Goal: Information Seeking & Learning: Learn about a topic

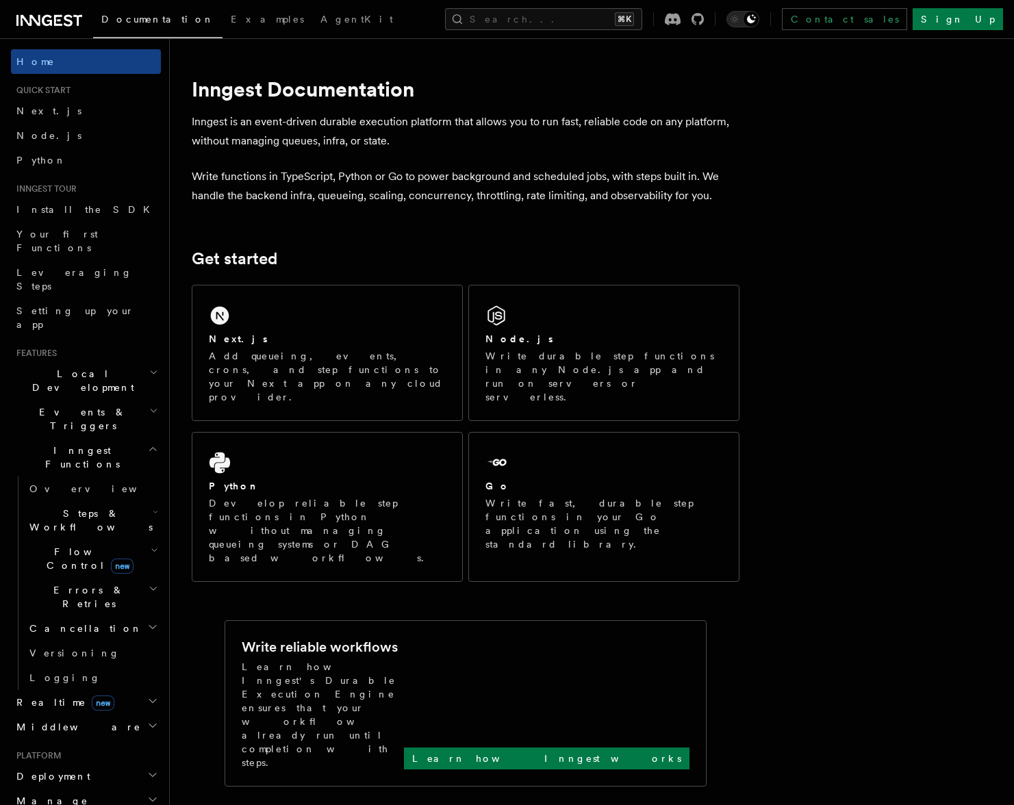
click at [62, 545] on span "Flow Control new" at bounding box center [87, 558] width 127 height 27
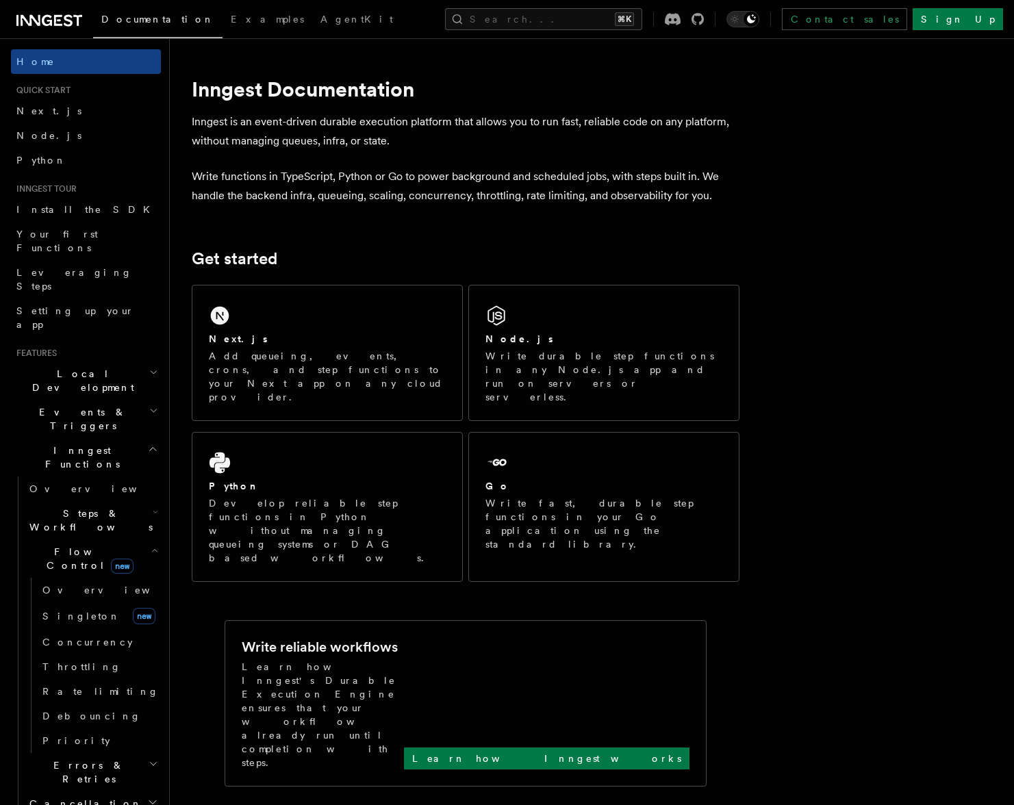
click at [67, 545] on span "Flow Control new" at bounding box center [87, 558] width 127 height 27
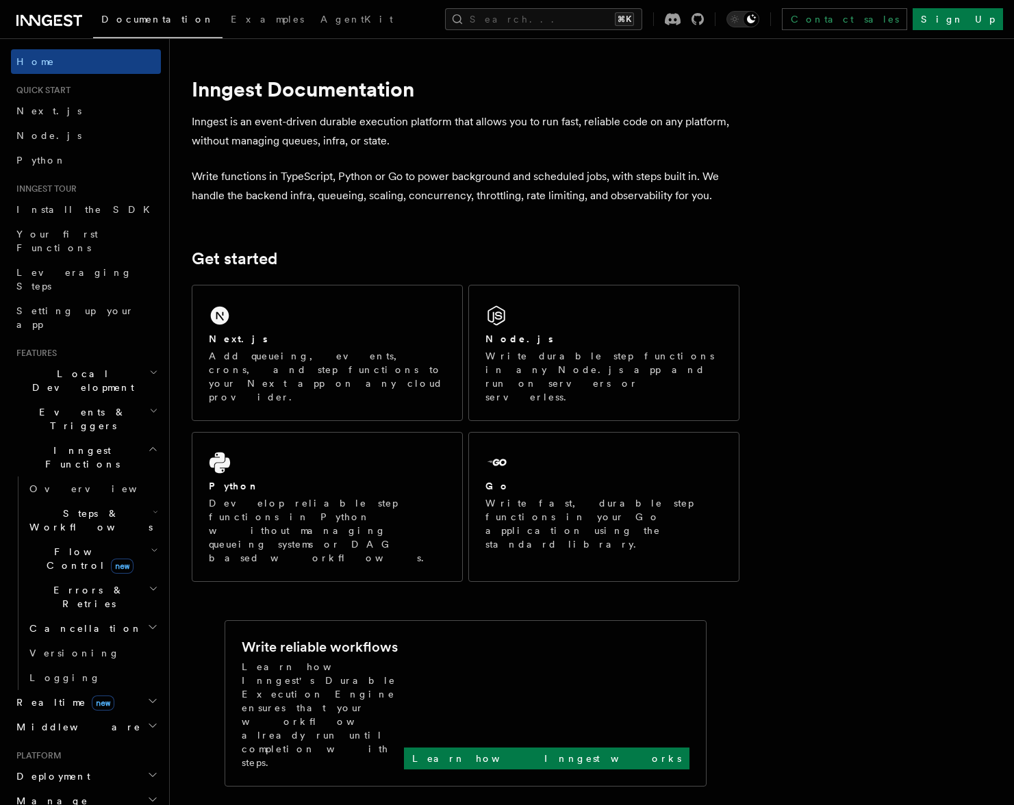
click at [64, 405] on span "Events & Triggers" at bounding box center [80, 418] width 138 height 27
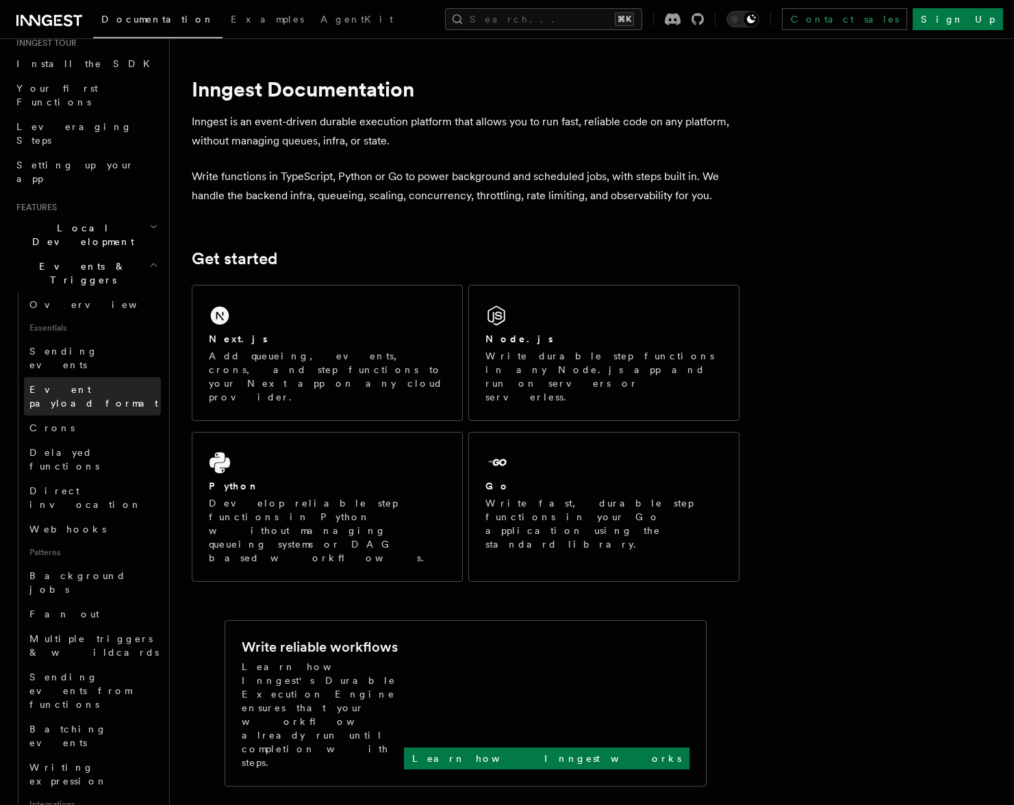
scroll to position [167, 0]
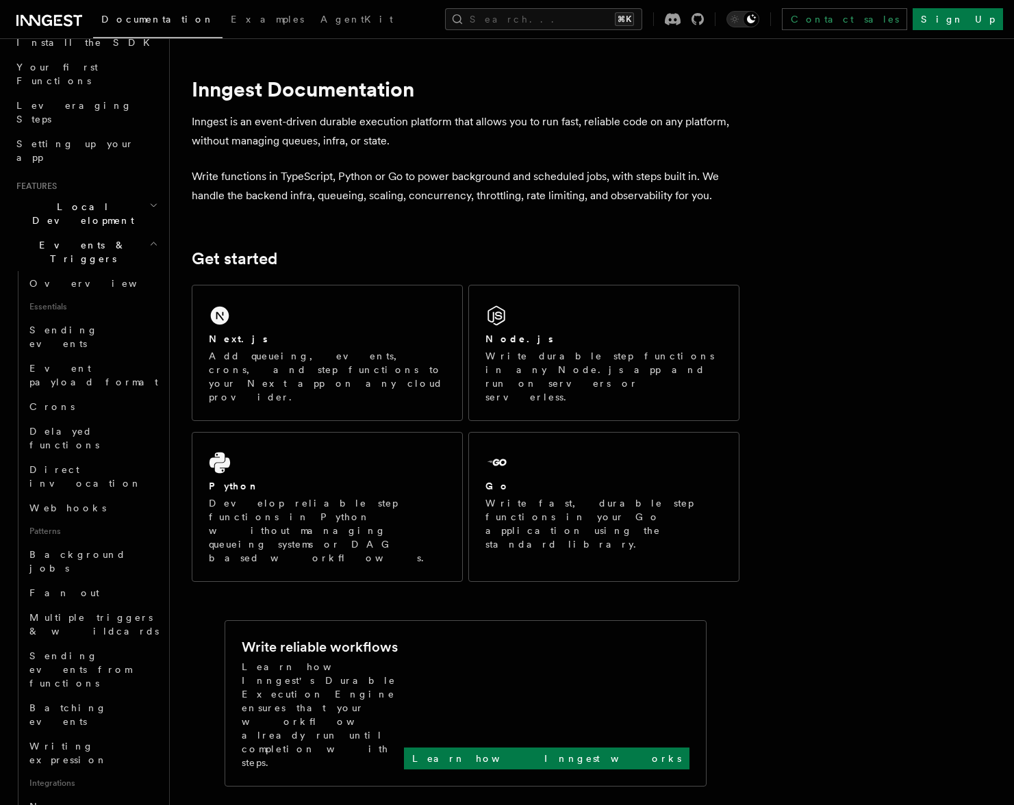
click at [101, 233] on h2 "Events & Triggers" at bounding box center [86, 252] width 150 height 38
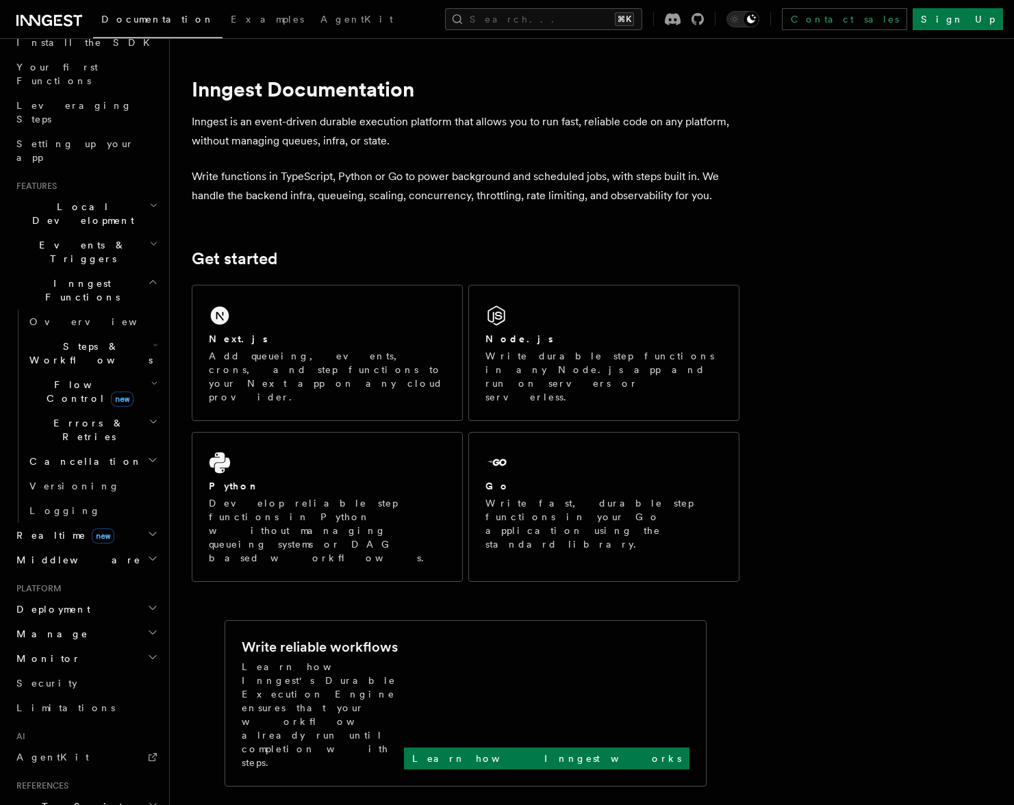
click at [79, 277] on span "Inngest Functions" at bounding box center [79, 290] width 137 height 27
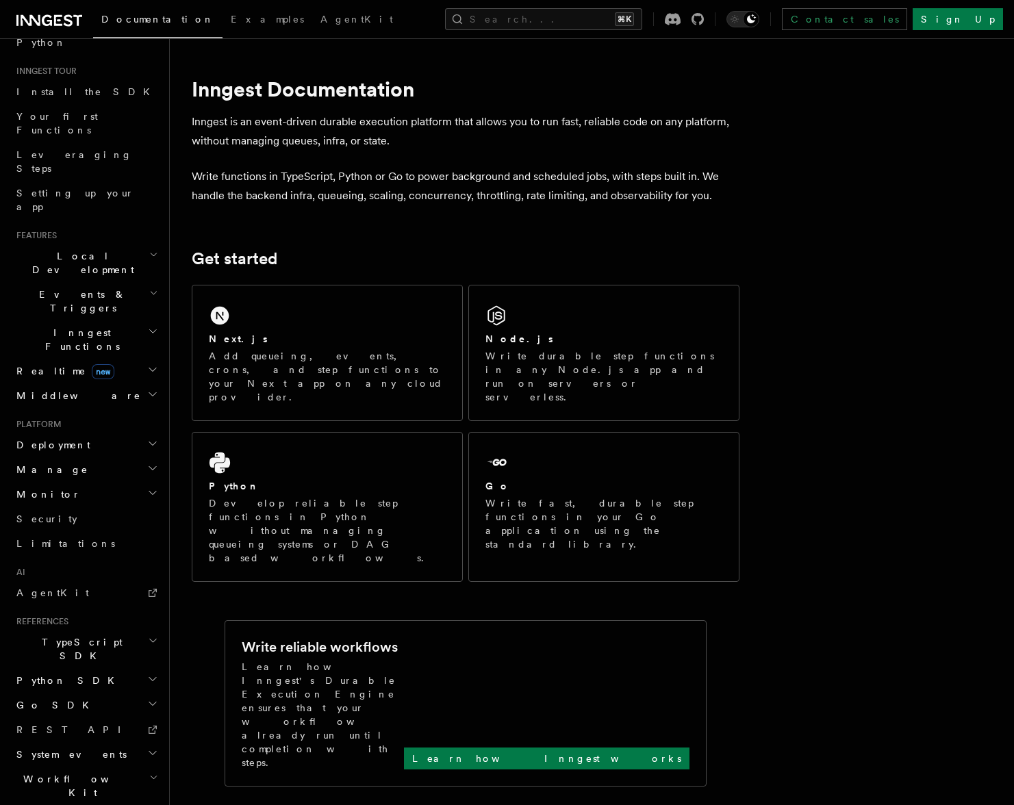
click at [58, 457] on h2 "Manage" at bounding box center [86, 469] width 150 height 25
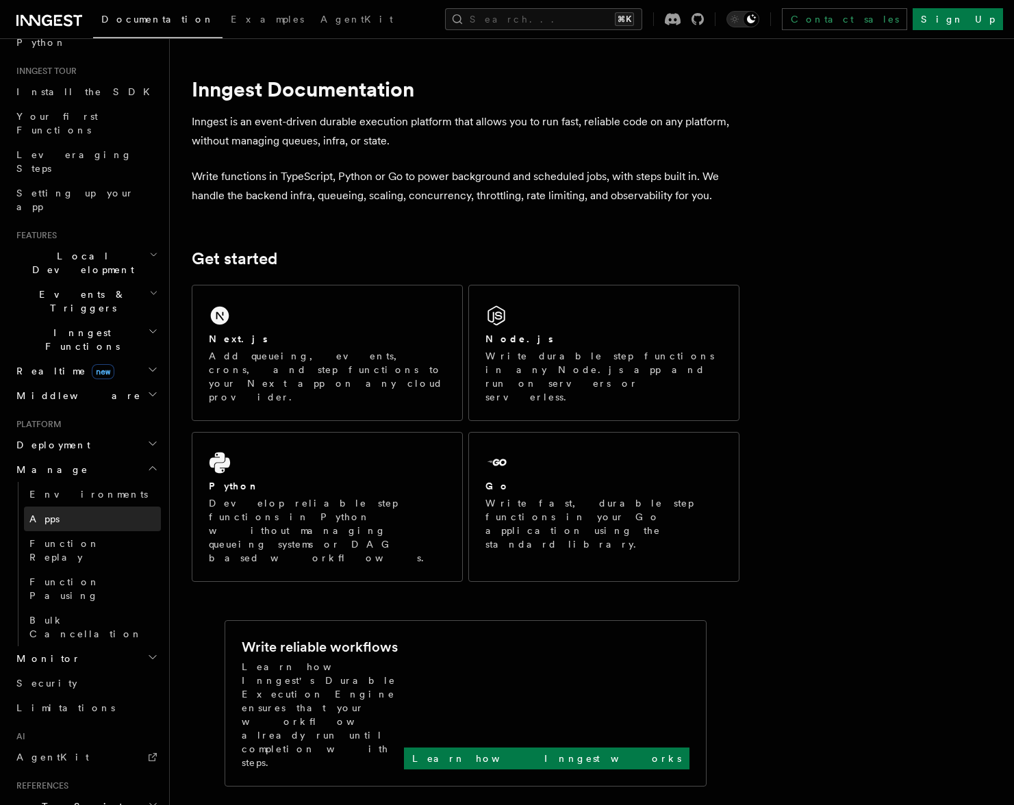
click at [66, 507] on link "Apps" at bounding box center [92, 519] width 137 height 25
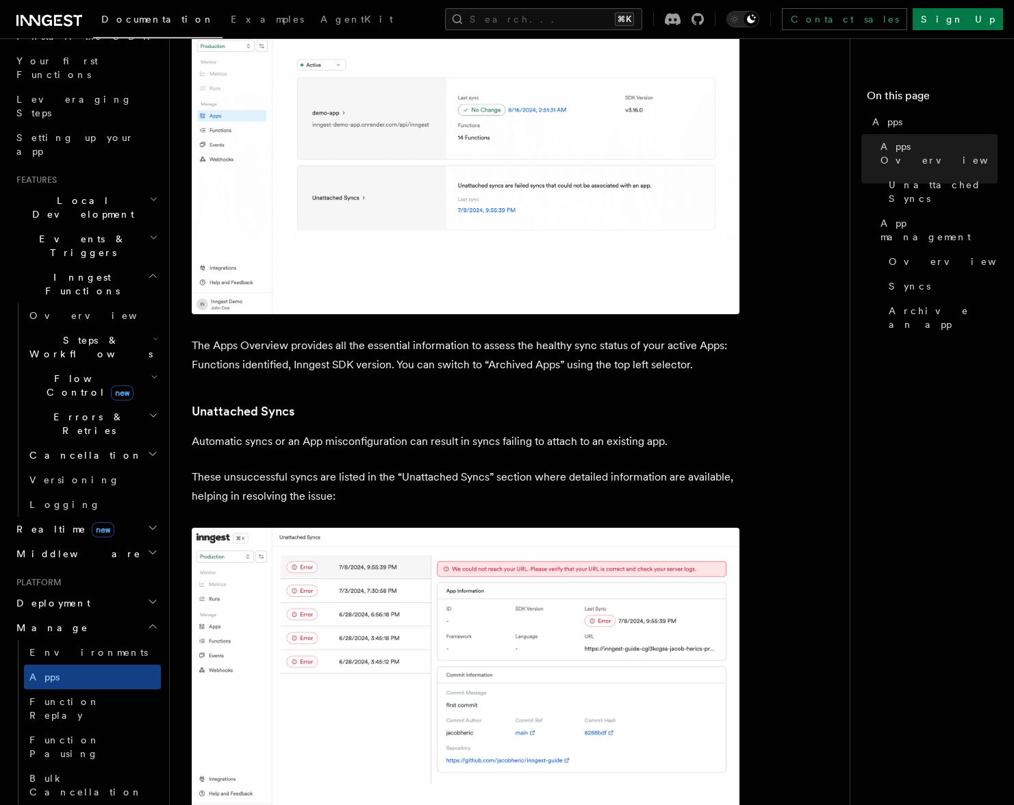
scroll to position [374, 0]
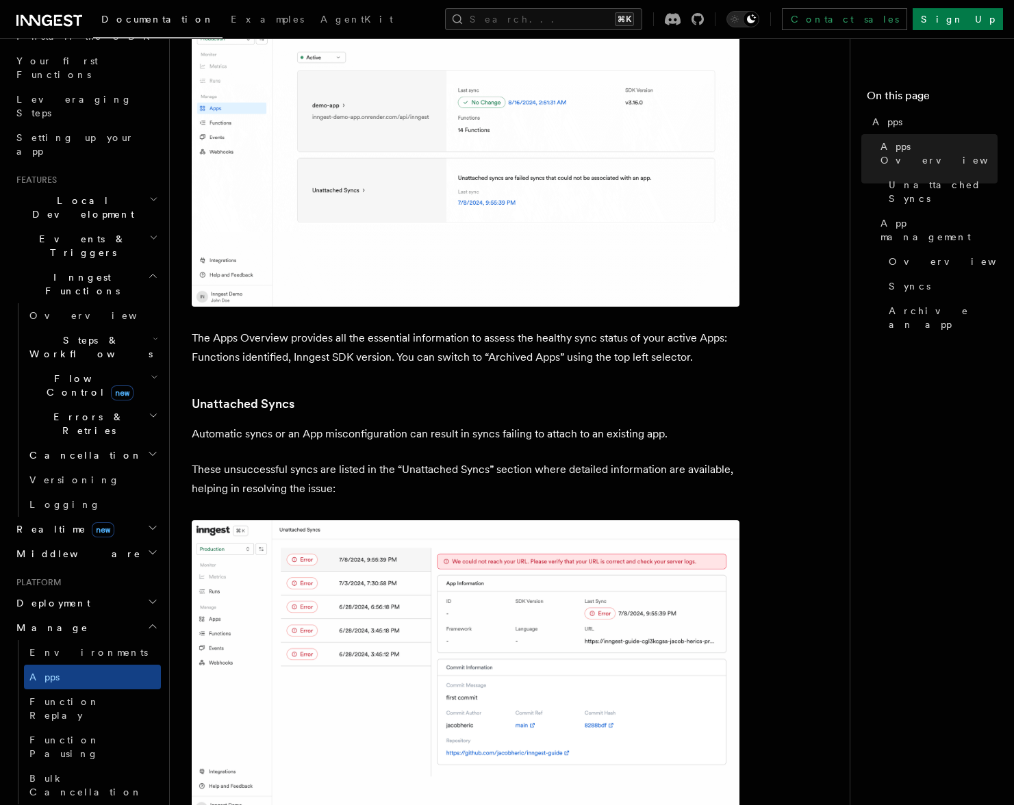
click at [61, 596] on span "Deployment" at bounding box center [50, 603] width 79 height 14
click at [62, 596] on span "Deployment" at bounding box center [50, 603] width 79 height 14
click at [42, 621] on span "Manage" at bounding box center [49, 628] width 77 height 14
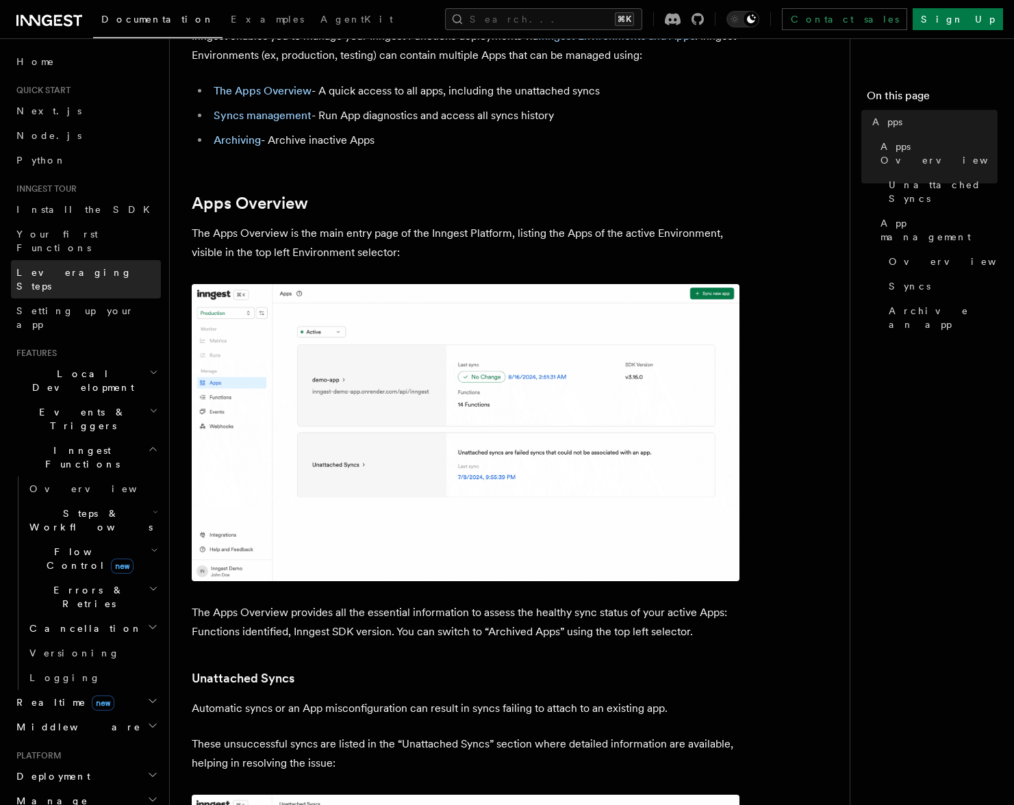
scroll to position [0, 0]
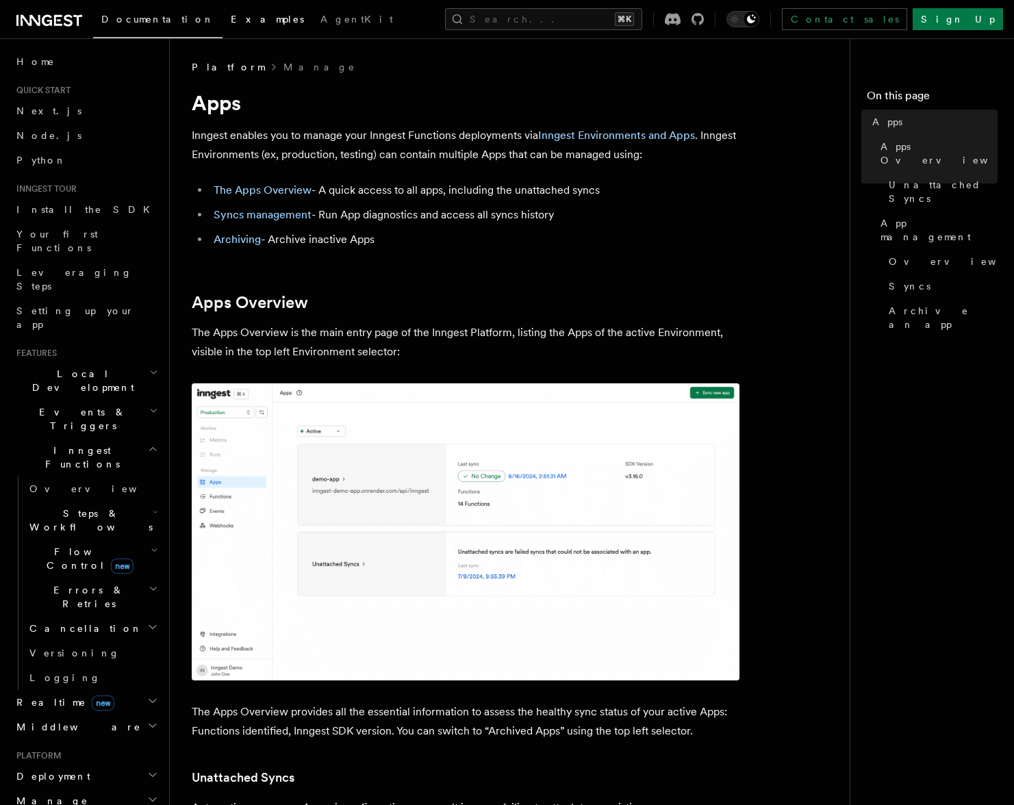
click at [231, 25] on span "Examples" at bounding box center [267, 19] width 73 height 11
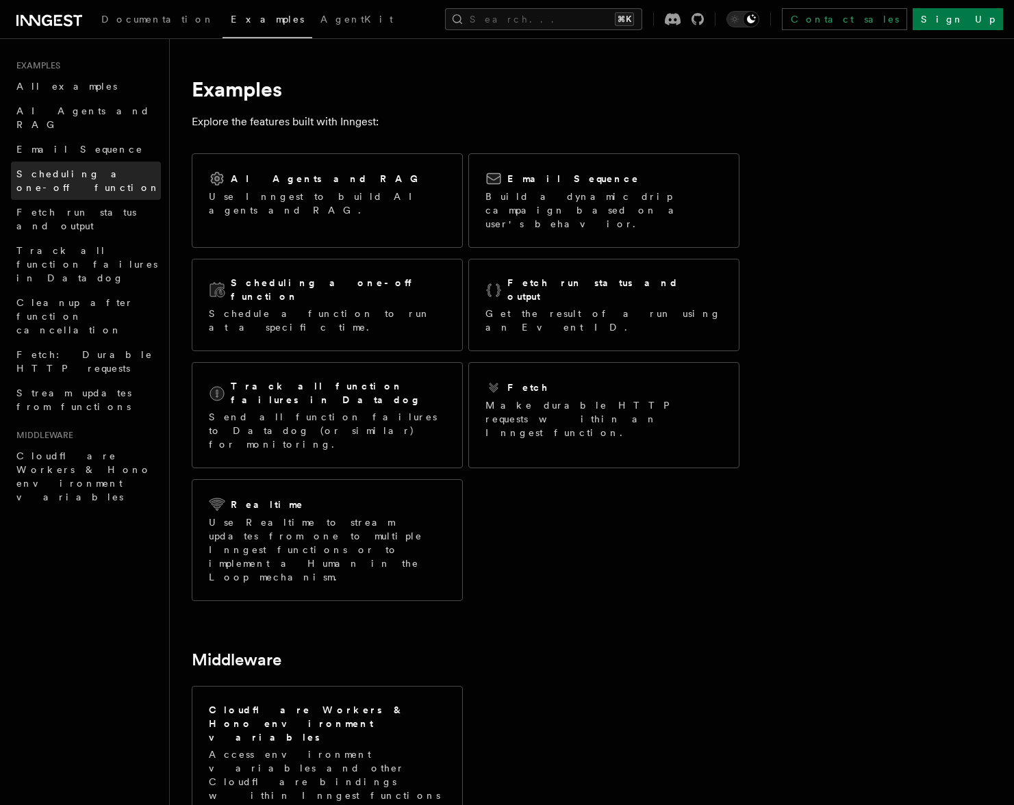
click at [97, 168] on span "Scheduling a one-off function" at bounding box center [88, 180] width 144 height 25
